Goal: Information Seeking & Learning: Learn about a topic

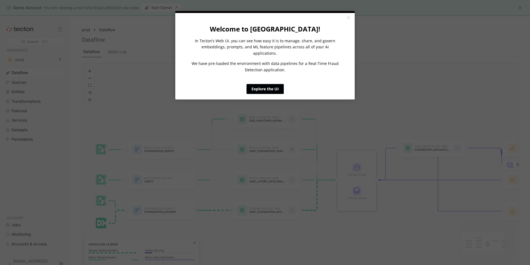
click at [273, 84] on link "Explore the UI" at bounding box center [264, 89] width 37 height 10
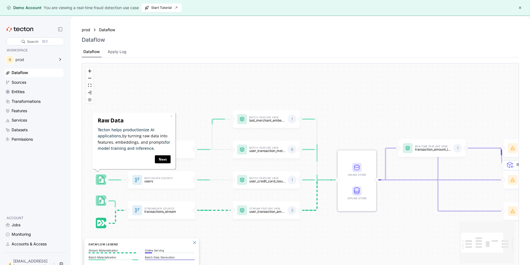
click at [386, 168] on icon "Edge from STORE to featureView:transaction_amount_is_higher_than_average" at bounding box center [385, 164] width 23 height 32
click at [359, 163] on rect at bounding box center [356, 167] width 9 height 9
click at [327, 181] on div "Batch Data Source transactions_batch Stream Data Source transactions_stream Bat…" at bounding box center [300, 165] width 437 height 204
click at [319, 189] on div "Batch Data Source transactions_batch Stream Data Source transactions_stream Bat…" at bounding box center [300, 165] width 437 height 204
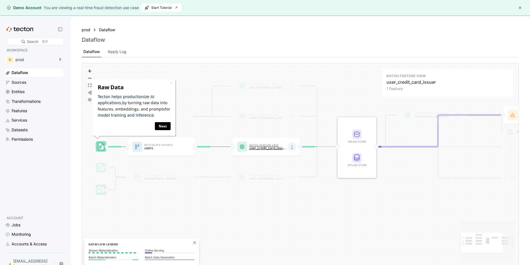
click at [283, 147] on p "user_credit_card_issuer" at bounding box center [267, 148] width 36 height 4
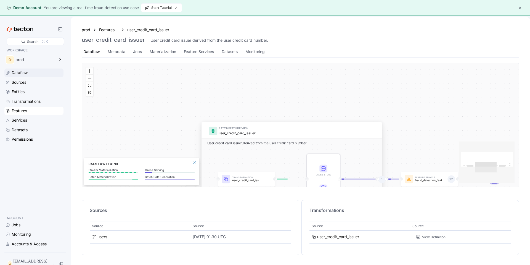
click at [9, 72] on icon at bounding box center [8, 73] width 4 height 4
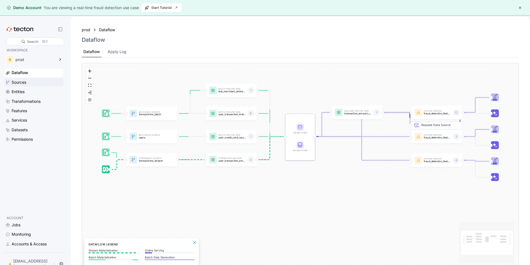
click at [24, 83] on div "Sources" at bounding box center [19, 82] width 15 height 6
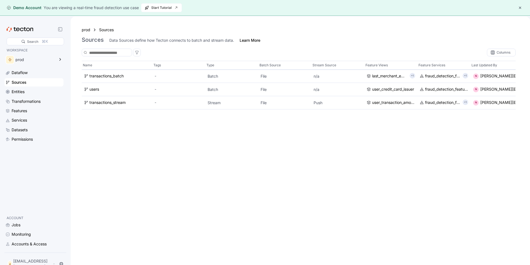
click at [28, 96] on div "Entities" at bounding box center [33, 92] width 59 height 8
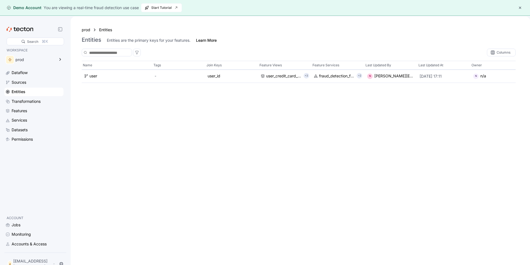
click at [24, 92] on div "Entities" at bounding box center [19, 92] width 14 height 6
click at [28, 100] on div "Transformations" at bounding box center [26, 101] width 29 height 6
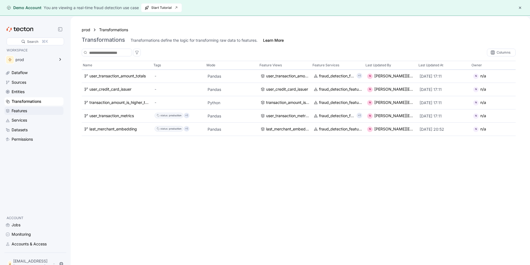
click at [24, 108] on div "Features" at bounding box center [19, 111] width 15 height 6
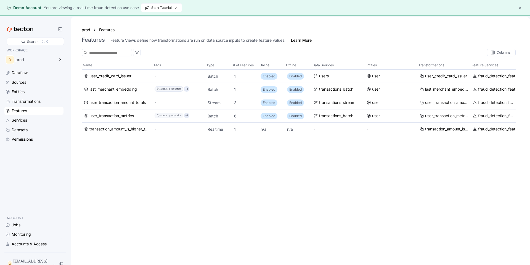
click at [24, 115] on div "Dataflow Sources Entities Transformations Features Services Datasets Permissions" at bounding box center [33, 105] width 59 height 75
click at [23, 121] on div "Services" at bounding box center [19, 120] width 15 height 6
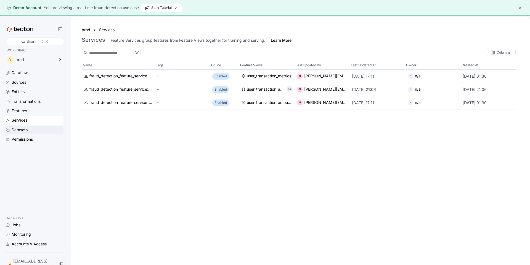
click at [22, 128] on div "Datasets" at bounding box center [20, 130] width 16 height 6
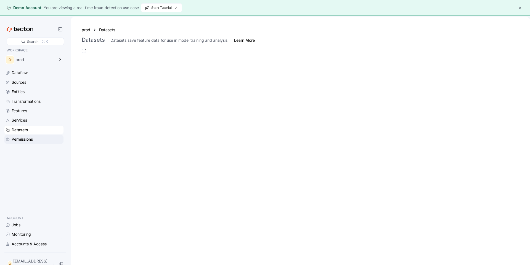
click at [21, 137] on div "Permissions" at bounding box center [22, 139] width 21 height 6
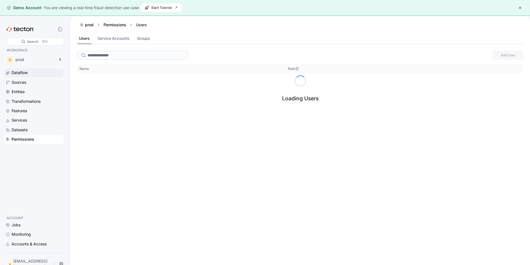
click at [23, 72] on div "Dataflow" at bounding box center [20, 73] width 16 height 6
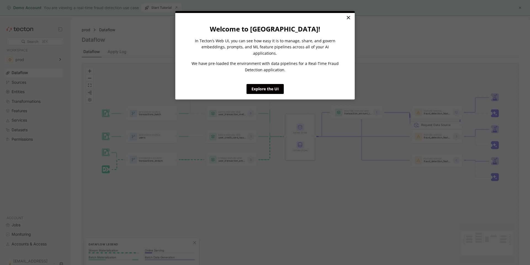
click at [351, 16] on link "×" at bounding box center [348, 18] width 10 height 10
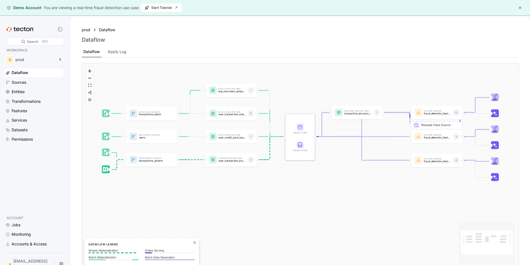
click at [22, 87] on div "Dataflow Sources Entities Transformations Features Services Datasets Permissions" at bounding box center [33, 105] width 59 height 75
click at [18, 86] on div "Sources" at bounding box center [33, 82] width 59 height 8
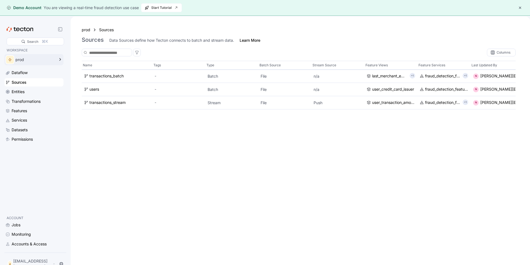
click at [20, 65] on div "prod" at bounding box center [29, 59] width 51 height 11
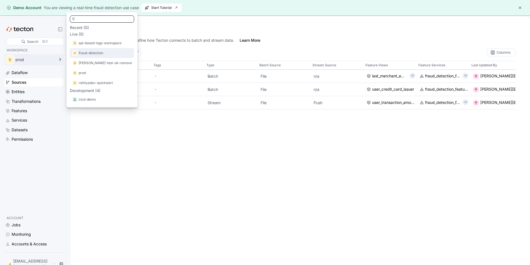
click at [79, 50] on div "fraud-detection" at bounding box center [102, 53] width 64 height 10
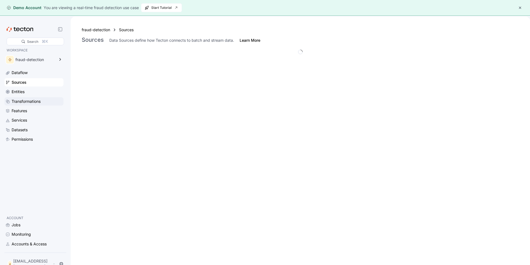
click at [22, 105] on div "Transformations" at bounding box center [33, 101] width 59 height 8
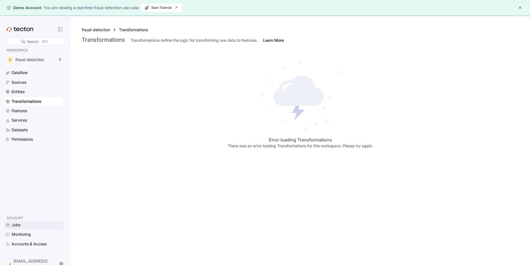
click at [17, 225] on div "Jobs" at bounding box center [16, 225] width 9 height 6
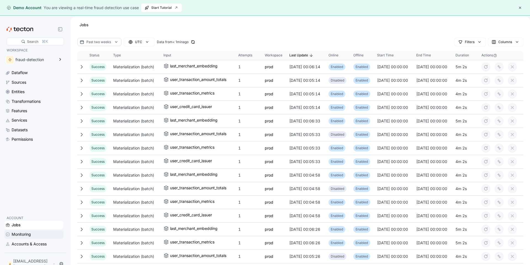
click at [23, 232] on div "Monitoring" at bounding box center [33, 234] width 59 height 8
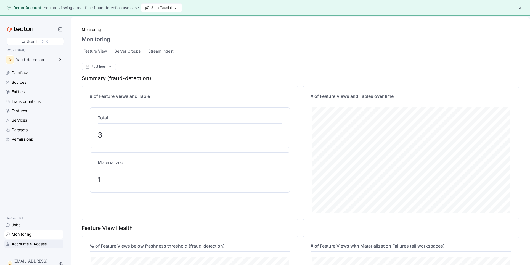
click at [25, 243] on div "Accounts & Access" at bounding box center [29, 244] width 35 height 6
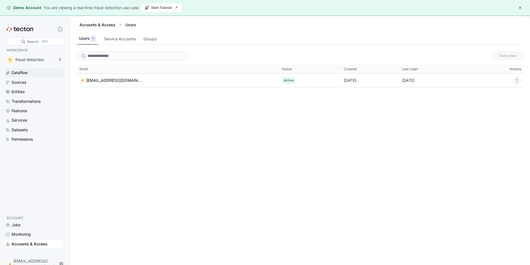
click at [35, 72] on div "Dataflow" at bounding box center [37, 73] width 51 height 6
